Goal: Task Accomplishment & Management: Complete application form

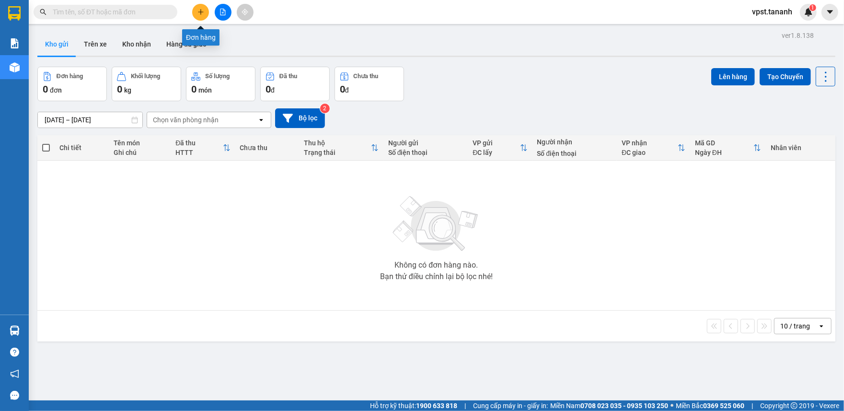
click at [199, 12] on icon "plus" at bounding box center [200, 12] width 7 height 7
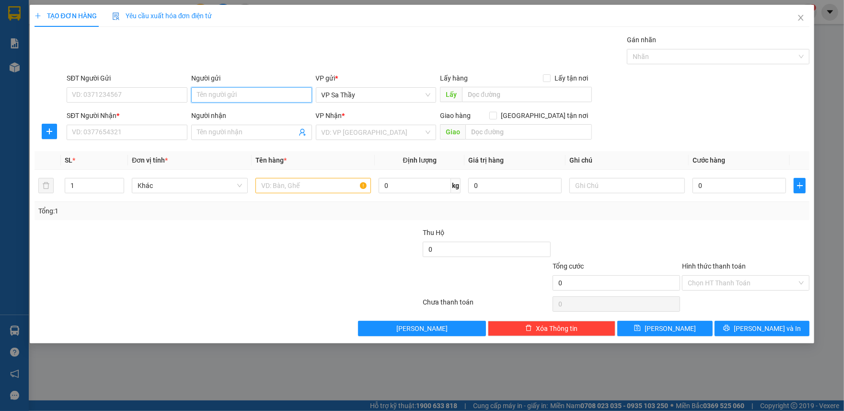
click at [238, 94] on input "Người gửi" at bounding box center [251, 94] width 121 height 15
type input "c"
type input "CHÂU"
click at [96, 95] on input "SĐT Người Gửi" at bounding box center [127, 94] width 121 height 15
type input "0978721787"
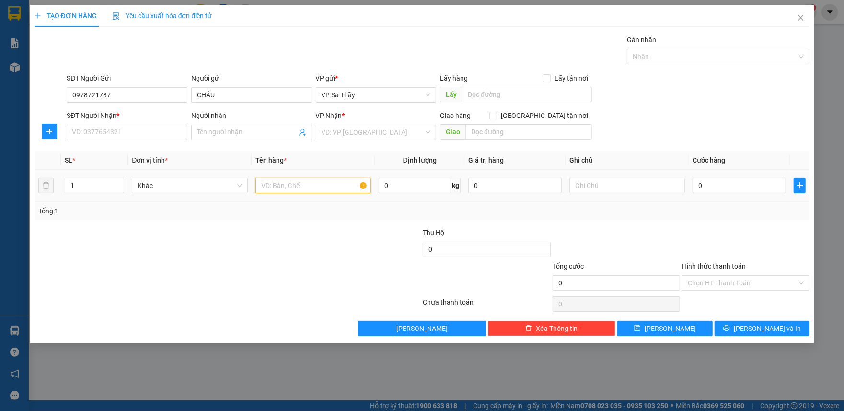
click at [298, 189] on input "text" at bounding box center [312, 185] width 115 height 15
type input "T"
type input "1TG"
click at [223, 132] on input "Người nhận" at bounding box center [247, 132] width 100 height 11
click at [148, 137] on input "SĐT Người Nhận *" at bounding box center [127, 132] width 121 height 15
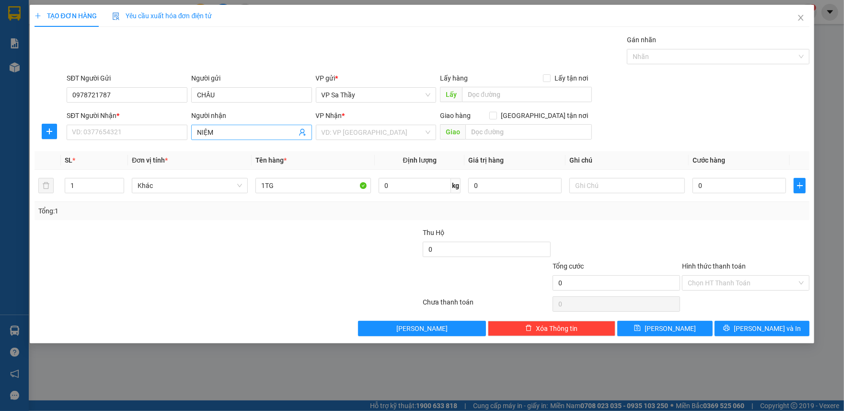
click at [197, 131] on input "NIỆM" at bounding box center [247, 132] width 100 height 11
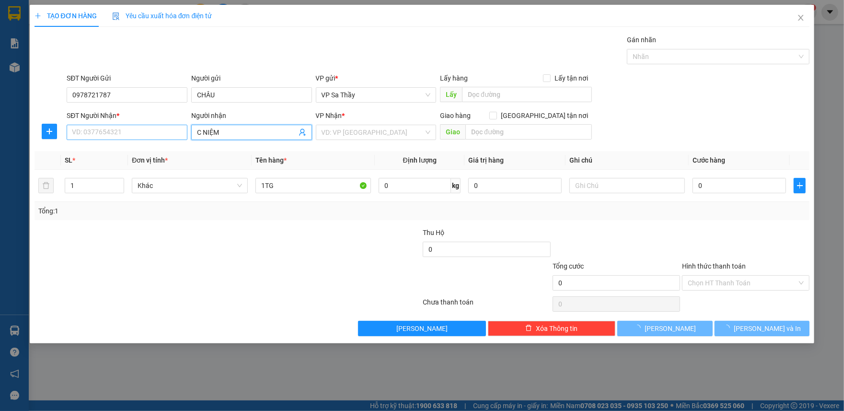
type input "C NIỆM"
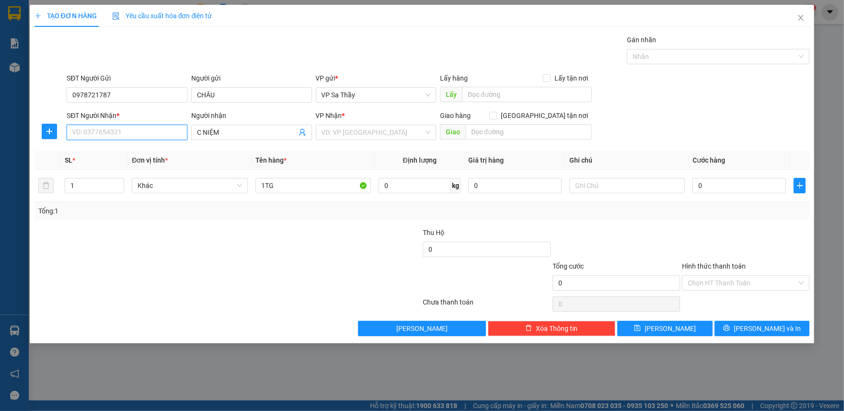
click at [91, 137] on input "SĐT Người Nhận *" at bounding box center [127, 132] width 121 height 15
type input "0987069968"
click at [589, 184] on input "text" at bounding box center [626, 185] width 115 height 15
type input "SẦU RIÊNG (SỐ PHỤ 0966455650"
click at [354, 130] on input "search" at bounding box center [373, 132] width 103 height 14
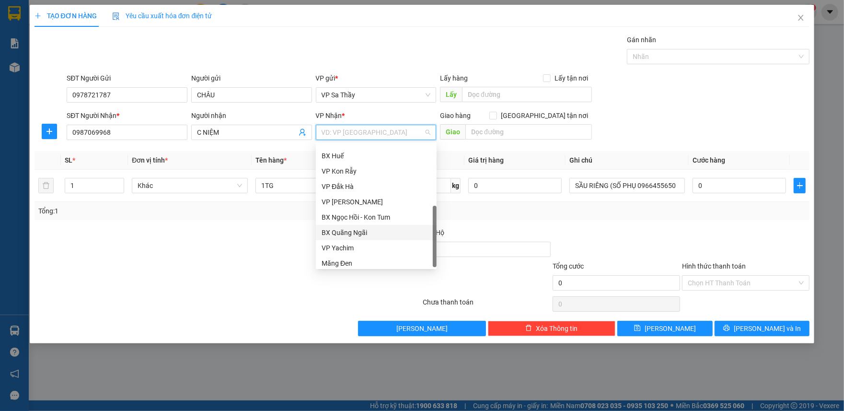
scroll to position [107, 0]
type input "D"
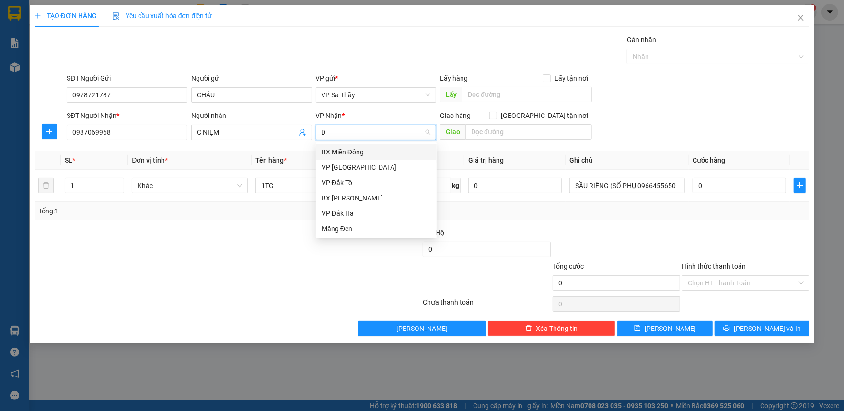
scroll to position [0, 0]
type input "Đ"
click at [368, 169] on div "VP [GEOGRAPHIC_DATA]" at bounding box center [376, 167] width 109 height 11
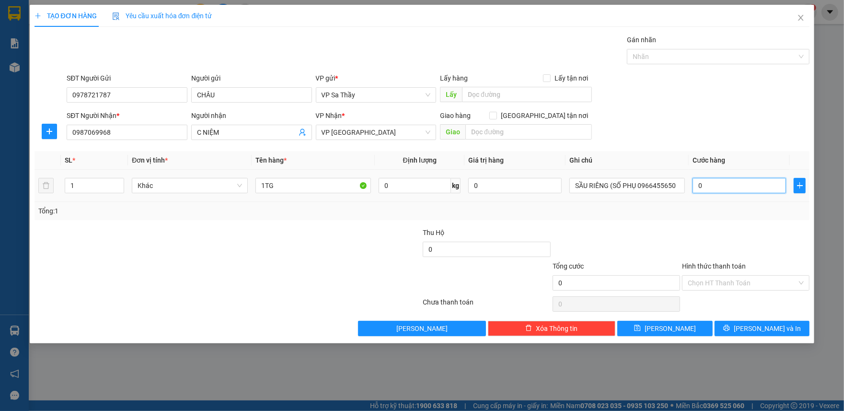
click at [698, 188] on input "0" at bounding box center [738, 185] width 93 height 15
type input "5"
type input "50"
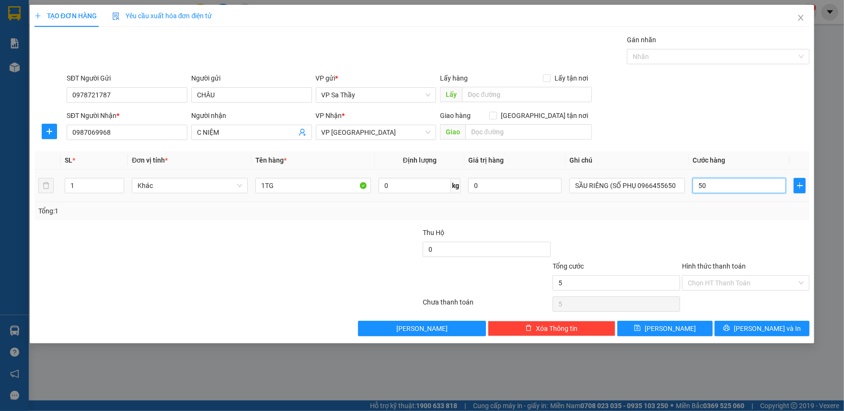
type input "50"
type input "500"
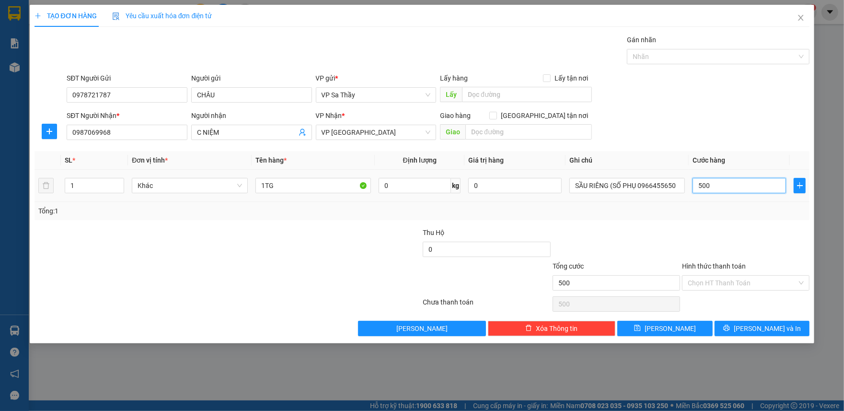
type input "5.000"
type input "50.000"
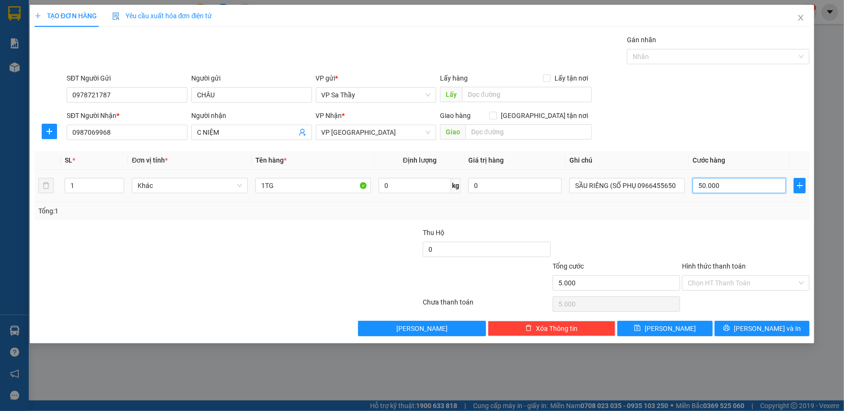
type input "50.000"
drag, startPoint x: 143, startPoint y: 98, endPoint x: 20, endPoint y: 120, distance: 125.1
click at [20, 120] on div "TẠO ĐƠN HÀNG Yêu cầu xuất hóa đơn điện tử Transit Pickup Surcharge Ids Transit …" at bounding box center [422, 205] width 844 height 411
click at [765, 331] on span "[PERSON_NAME] và In" at bounding box center [767, 328] width 67 height 11
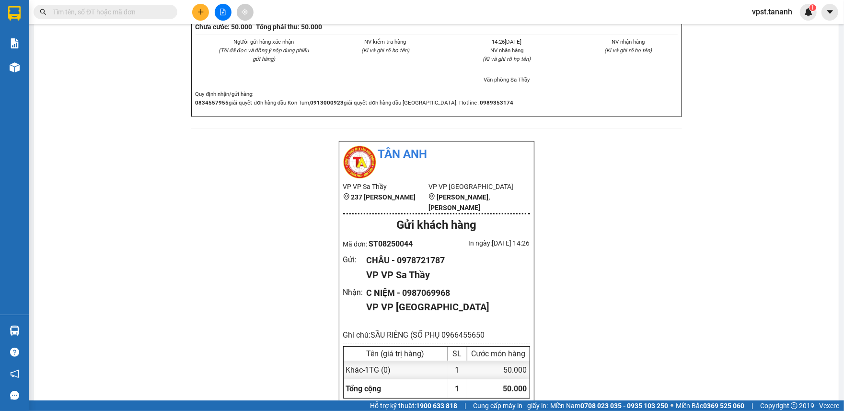
scroll to position [575, 0]
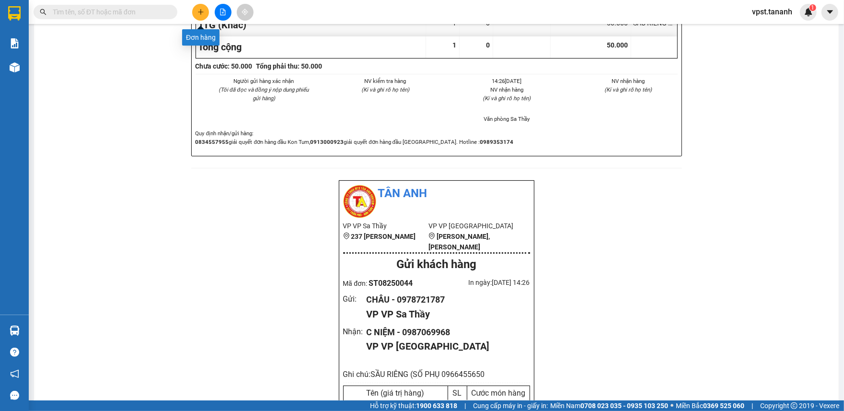
click at [199, 13] on icon "plus" at bounding box center [200, 12] width 7 height 7
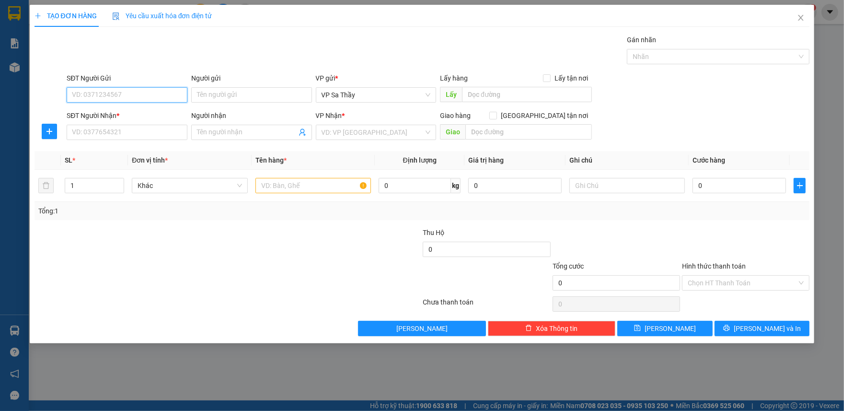
click at [154, 97] on input "SĐT Người Gửi" at bounding box center [127, 94] width 121 height 15
type input "0978721787"
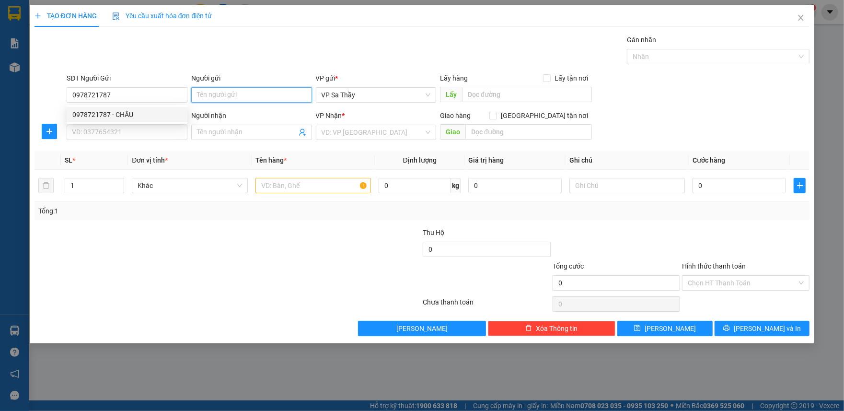
click at [221, 101] on input "Người gửi" at bounding box center [251, 94] width 121 height 15
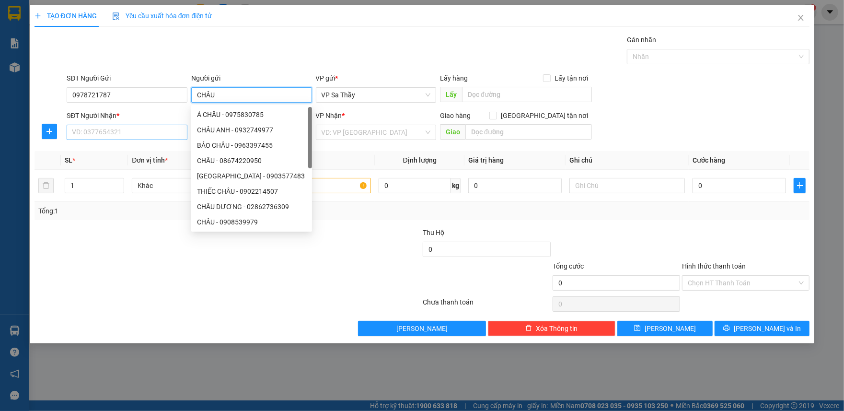
type input "CHÂU"
click at [119, 137] on input "SĐT Người Nhận *" at bounding box center [127, 132] width 121 height 15
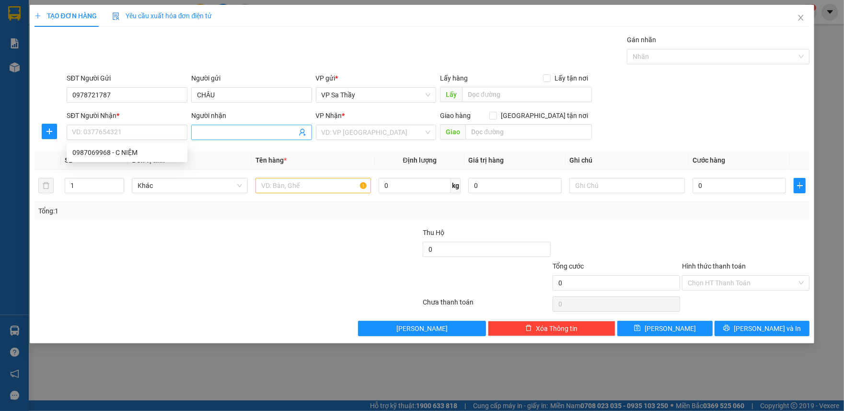
click at [242, 139] on span at bounding box center [251, 132] width 121 height 15
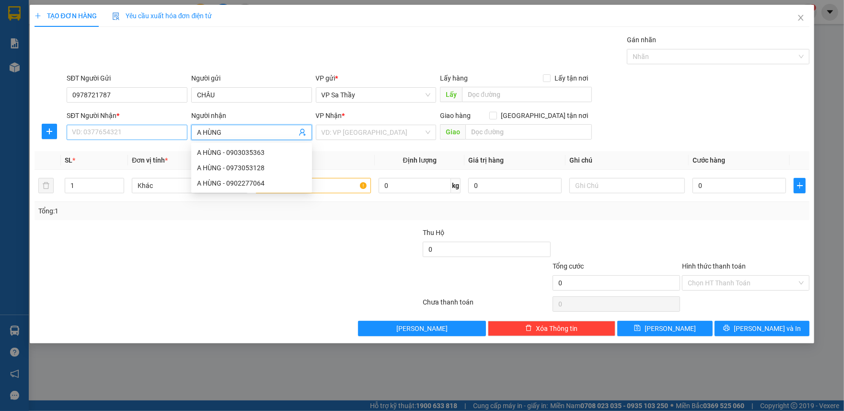
type input "A HÙNG"
click at [135, 127] on input "SĐT Người Nhận *" at bounding box center [127, 132] width 121 height 15
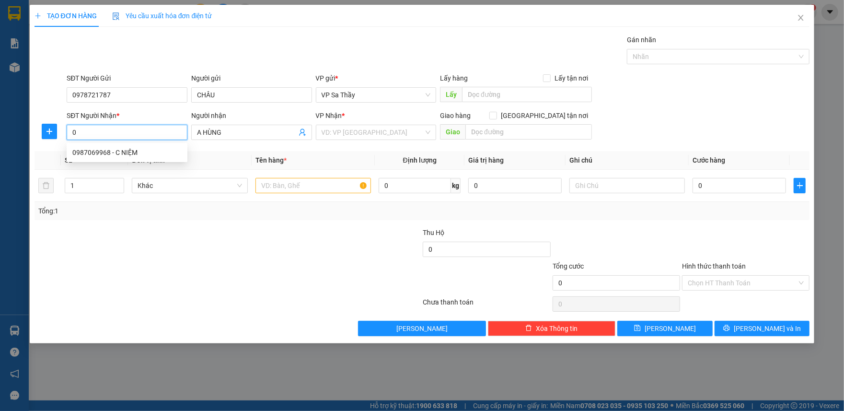
click at [119, 131] on input "0" at bounding box center [127, 132] width 121 height 15
type input "0"
click at [99, 181] on input "1" at bounding box center [94, 185] width 58 height 14
type input "2"
click at [137, 137] on input "0" at bounding box center [127, 132] width 121 height 15
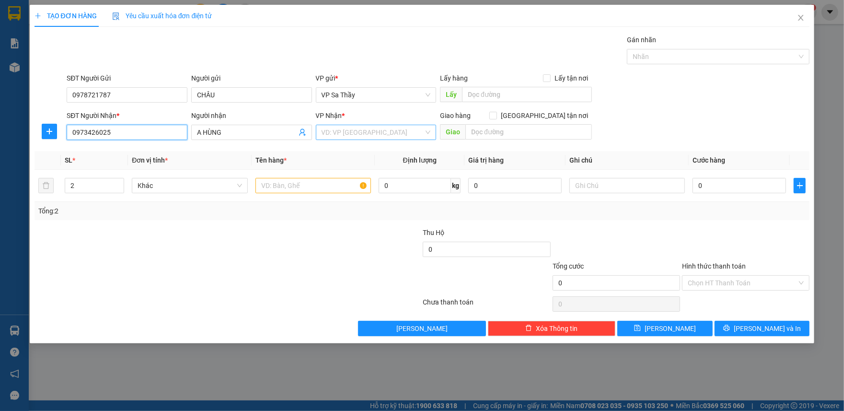
type input "0973426025"
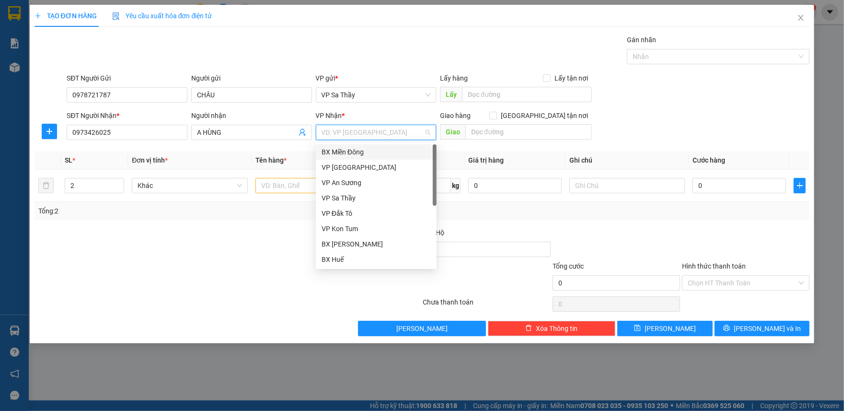
click at [344, 128] on input "search" at bounding box center [373, 132] width 103 height 14
type input "D"
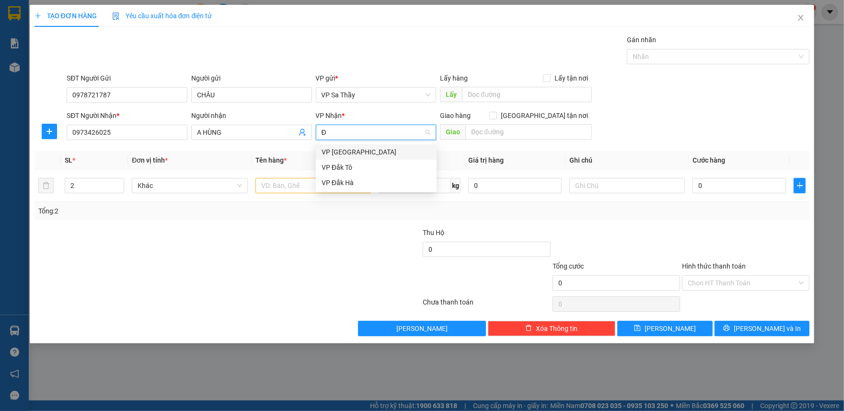
type input "ĐÀ"
click at [356, 153] on div "VP [GEOGRAPHIC_DATA]" at bounding box center [376, 152] width 109 height 11
click at [296, 182] on input "text" at bounding box center [312, 185] width 115 height 15
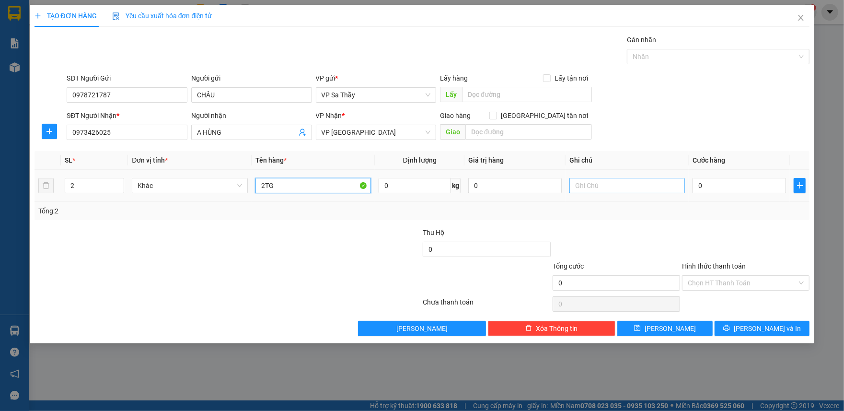
type input "2TG"
click at [584, 184] on input "text" at bounding box center [626, 185] width 115 height 15
type input "SẦU RIÊNG"
click at [694, 188] on input "0" at bounding box center [738, 185] width 93 height 15
click at [694, 191] on input "0" at bounding box center [738, 185] width 93 height 15
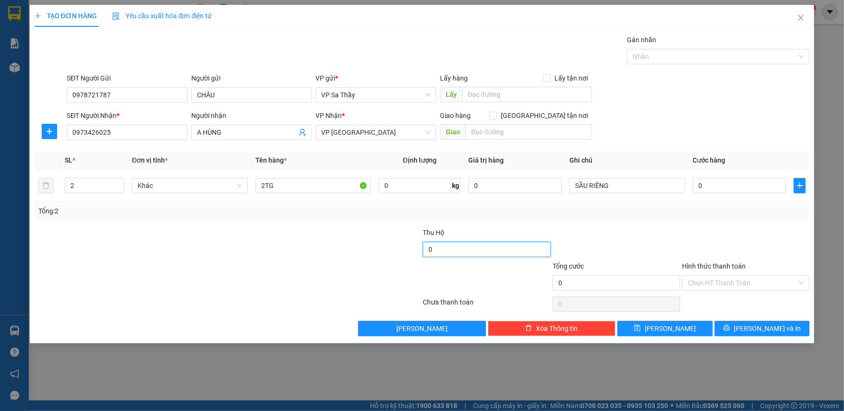
click at [427, 250] on input "0" at bounding box center [486, 248] width 127 height 15
click at [697, 187] on input "0" at bounding box center [738, 185] width 93 height 15
click at [426, 249] on input "0" at bounding box center [486, 248] width 127 height 15
type input "1.625.000"
click at [693, 187] on input "0" at bounding box center [738, 185] width 93 height 15
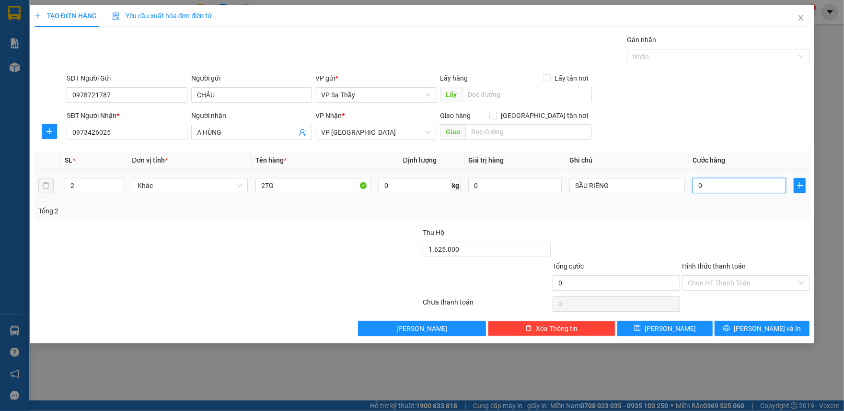
type input "1"
type input "10"
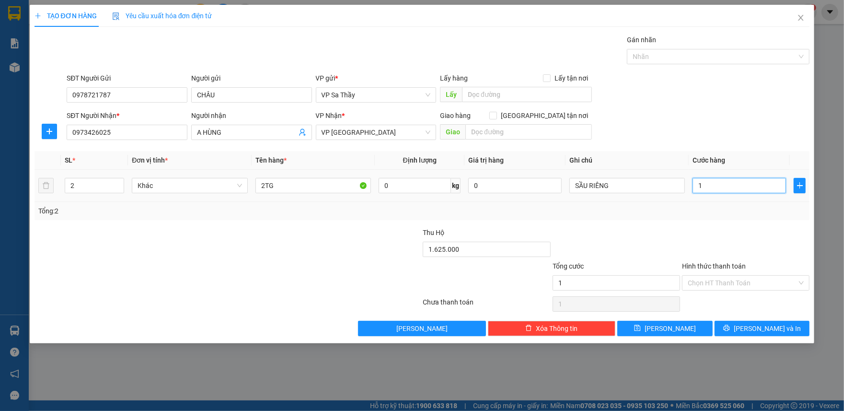
type input "10"
type input "100"
type input "1.000"
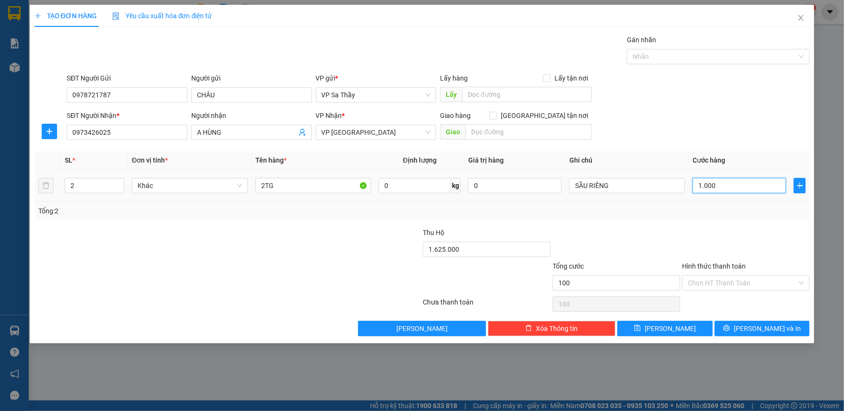
type input "1.000"
type input "10.000"
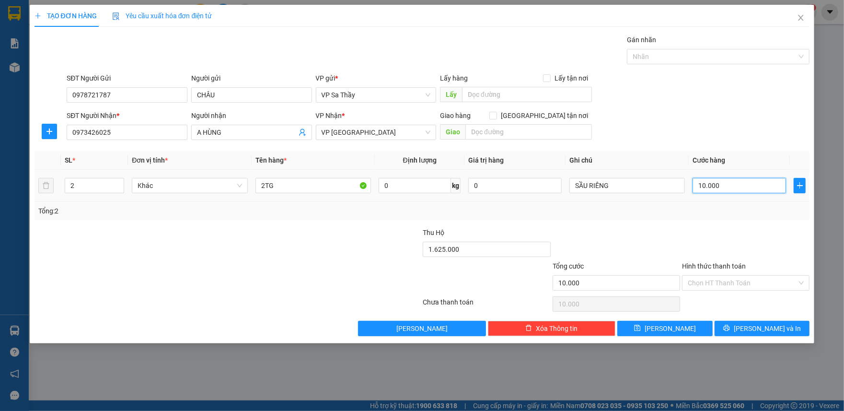
type input "100.000"
click at [657, 241] on div at bounding box center [616, 244] width 129 height 34
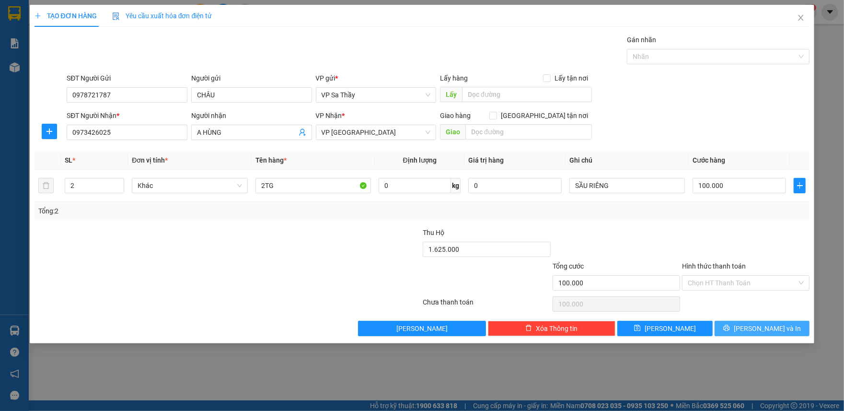
click at [730, 332] on span "printer" at bounding box center [726, 328] width 7 height 8
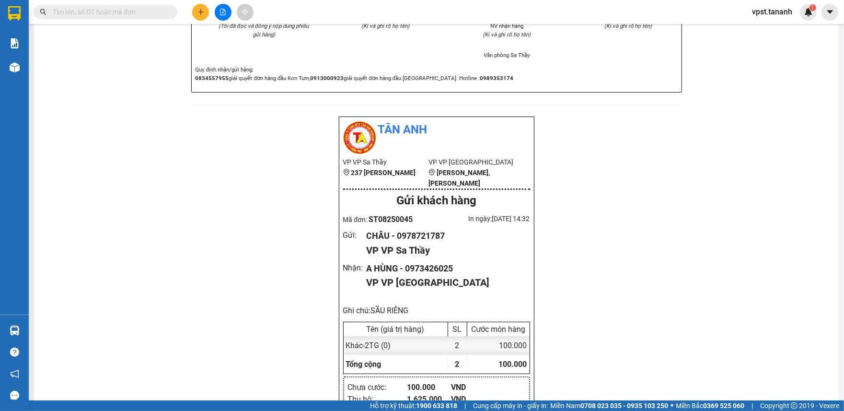
scroll to position [702, 0]
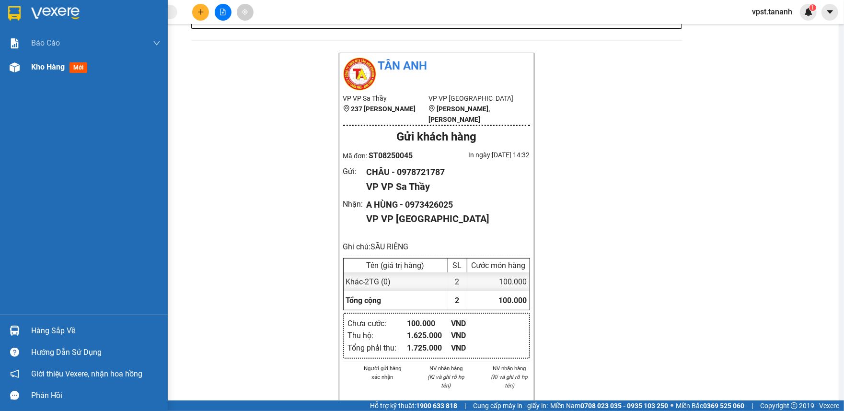
click at [69, 72] on div "Kho hàng mới" at bounding box center [61, 67] width 60 height 12
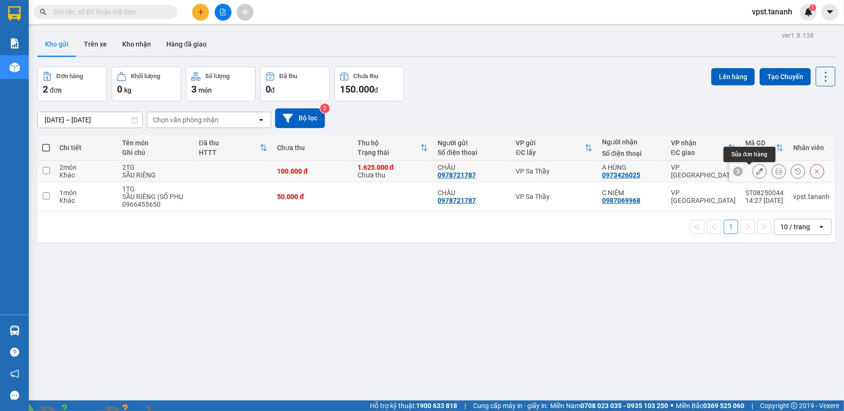
click at [753, 177] on button at bounding box center [759, 171] width 13 height 17
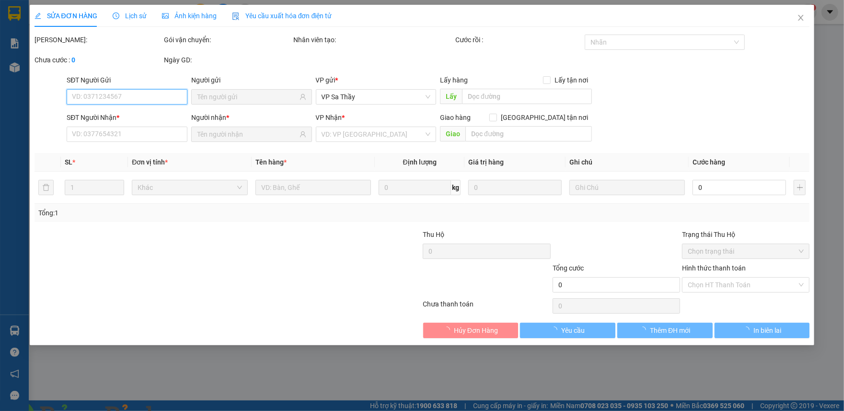
type input "0978721787"
type input "0973426025"
type input "1.625.000"
type input "100.000"
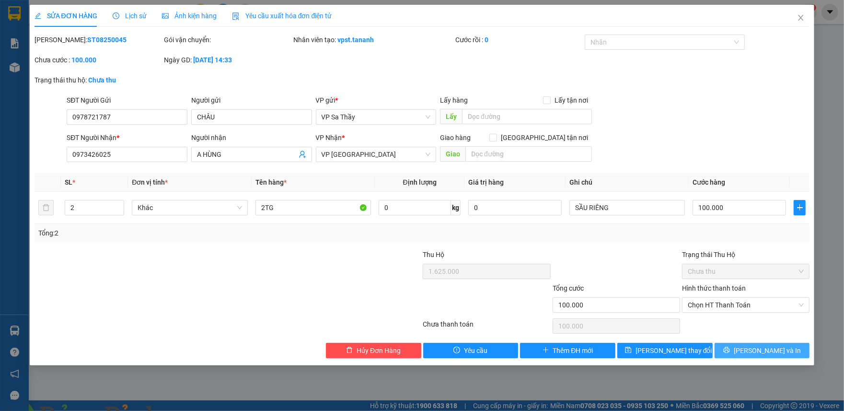
click at [759, 347] on span "[PERSON_NAME] và In" at bounding box center [767, 350] width 67 height 11
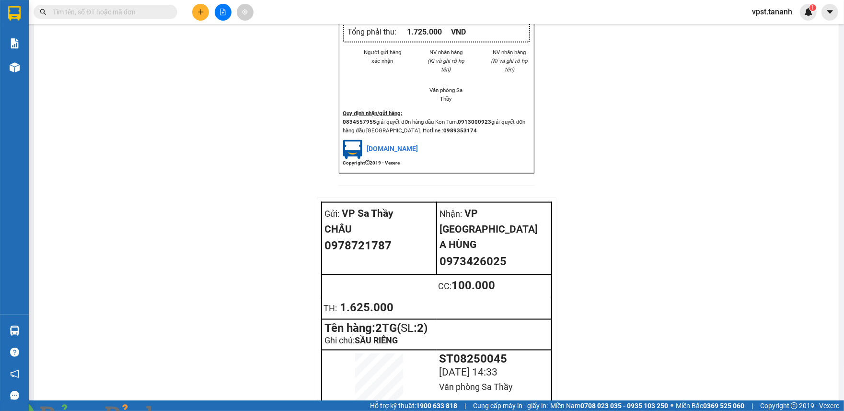
scroll to position [1059, 0]
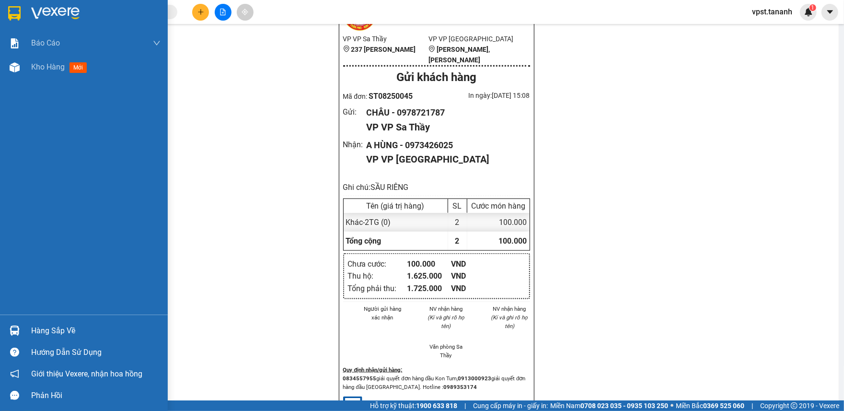
scroll to position [740, 0]
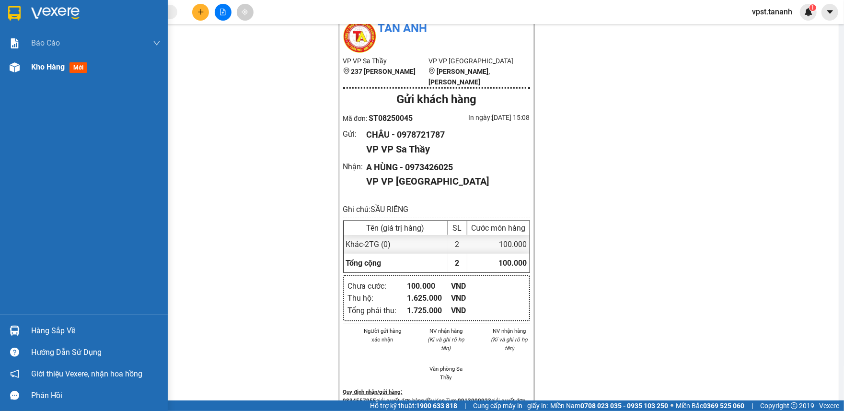
click at [104, 66] on div "Kho hàng mới" at bounding box center [95, 67] width 129 height 24
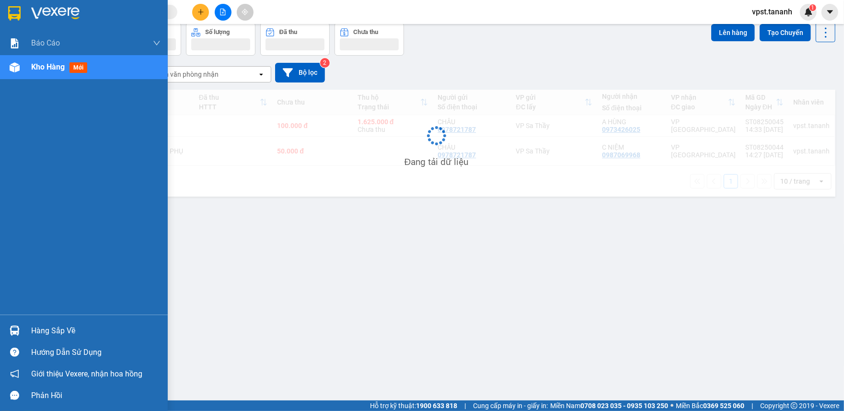
scroll to position [44, 0]
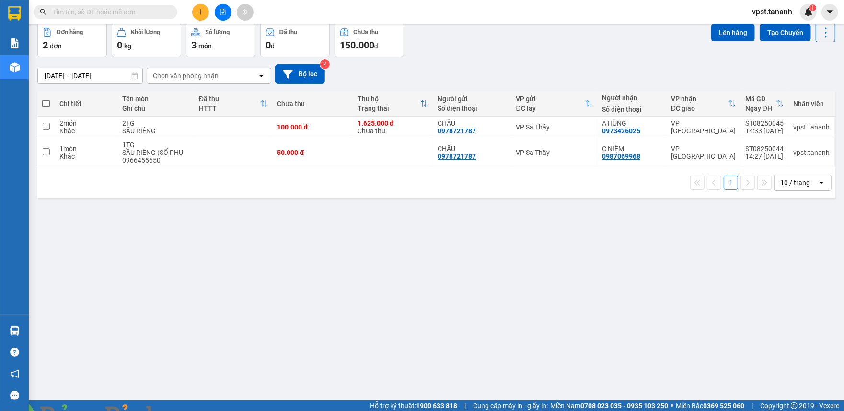
click at [467, 236] on div "ver 1.8.138 Kho gửi Trên xe Kho nhận Hàng đã giao Đơn hàng 2 đơn Khối lượng 0 k…" at bounding box center [436, 190] width 805 height 411
click at [192, 410] on img at bounding box center [189, 417] width 6 height 6
click at [43, 128] on input "checkbox" at bounding box center [46, 126] width 7 height 7
checkbox input "true"
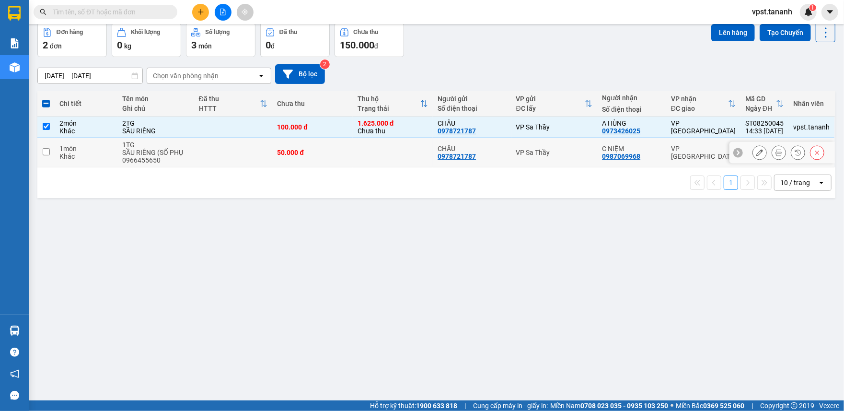
click at [37, 152] on td at bounding box center [45, 152] width 17 height 29
checkbox input "true"
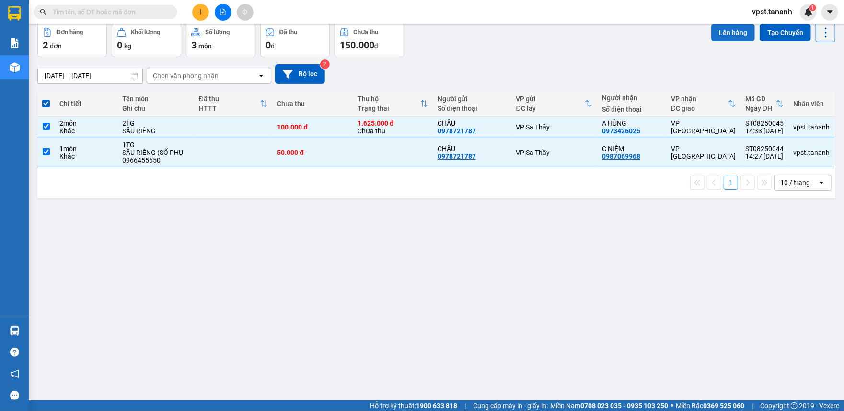
click at [727, 31] on button "Lên hàng" at bounding box center [733, 32] width 44 height 17
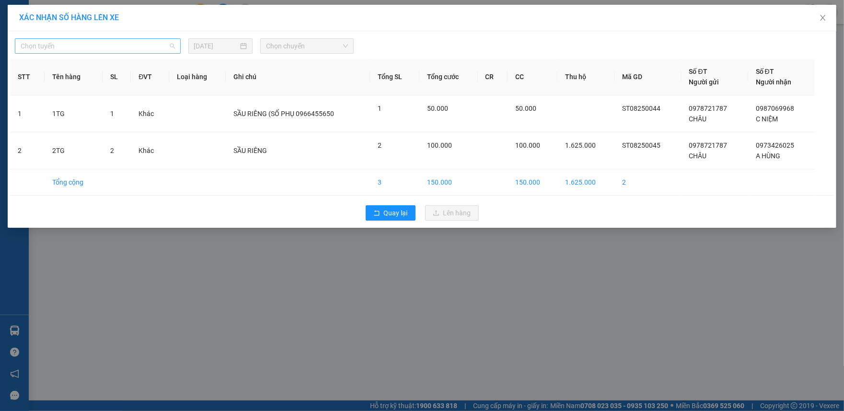
click at [114, 45] on span "Chọn tuyến" at bounding box center [98, 46] width 154 height 14
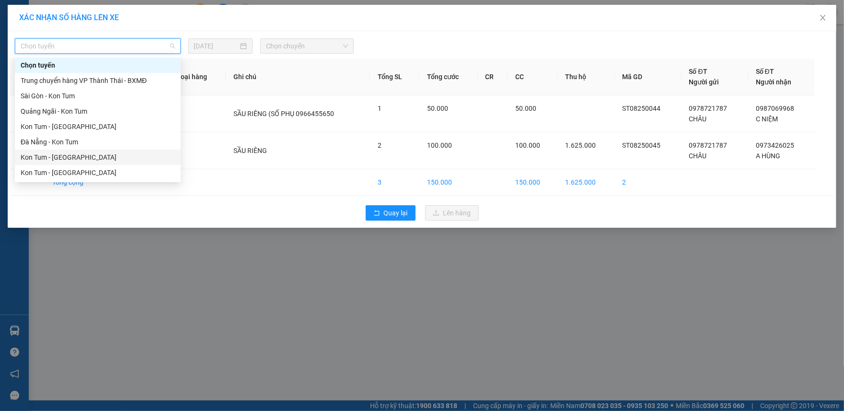
click at [91, 156] on div "Kon Tum - [GEOGRAPHIC_DATA]" at bounding box center [98, 157] width 154 height 11
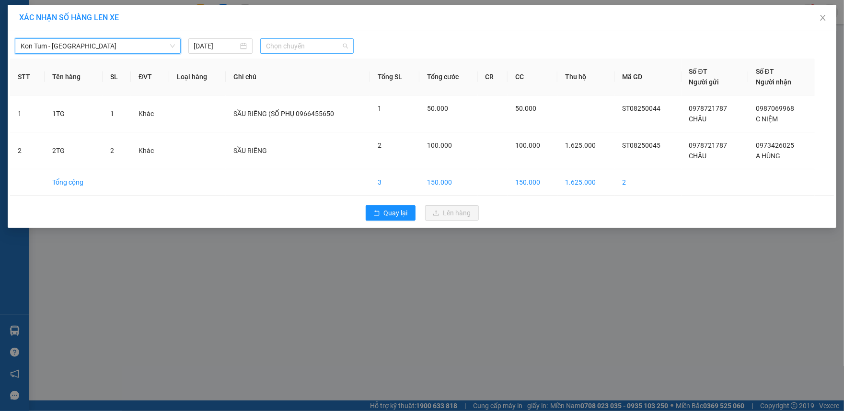
click at [307, 45] on span "Chọn chuyến" at bounding box center [307, 46] width 82 height 14
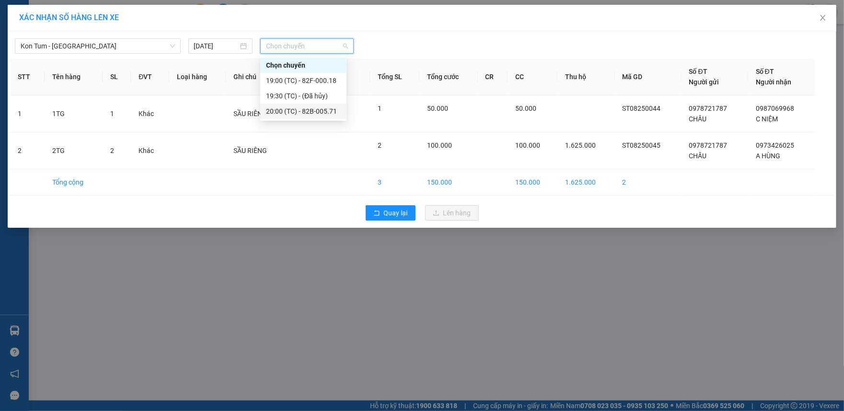
click at [302, 109] on div "20:00 (TC) - 82B-005.71" at bounding box center [303, 111] width 75 height 11
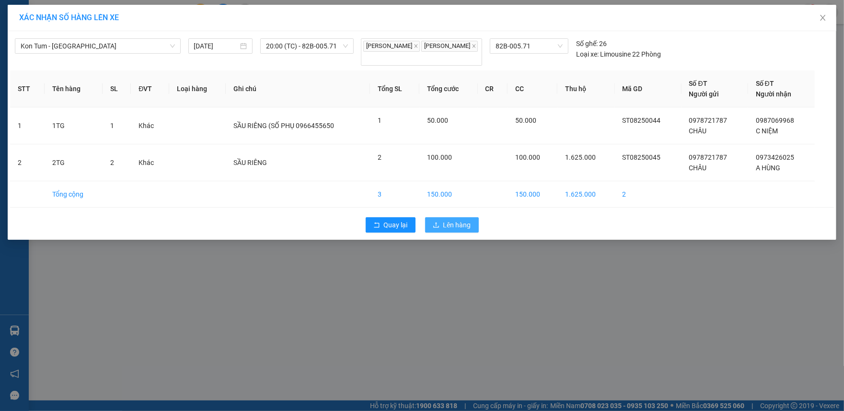
click at [448, 230] on span "Lên hàng" at bounding box center [457, 224] width 28 height 11
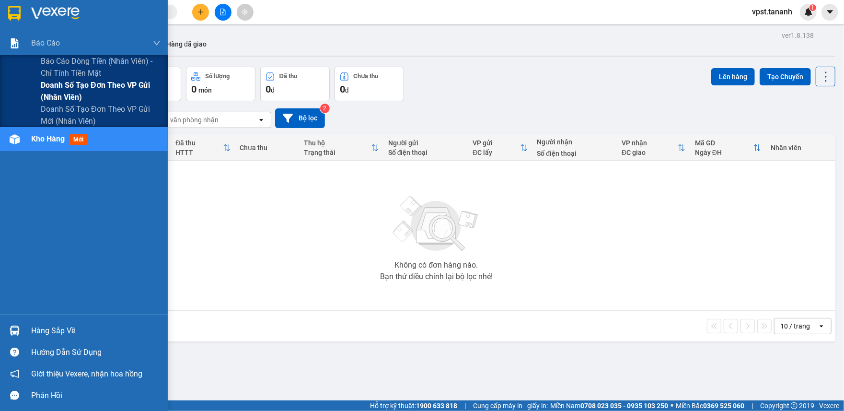
click at [96, 89] on span "Doanh số tạo đơn theo VP gửi (nhân viên)" at bounding box center [101, 91] width 120 height 24
